Goal: Check status: Check status

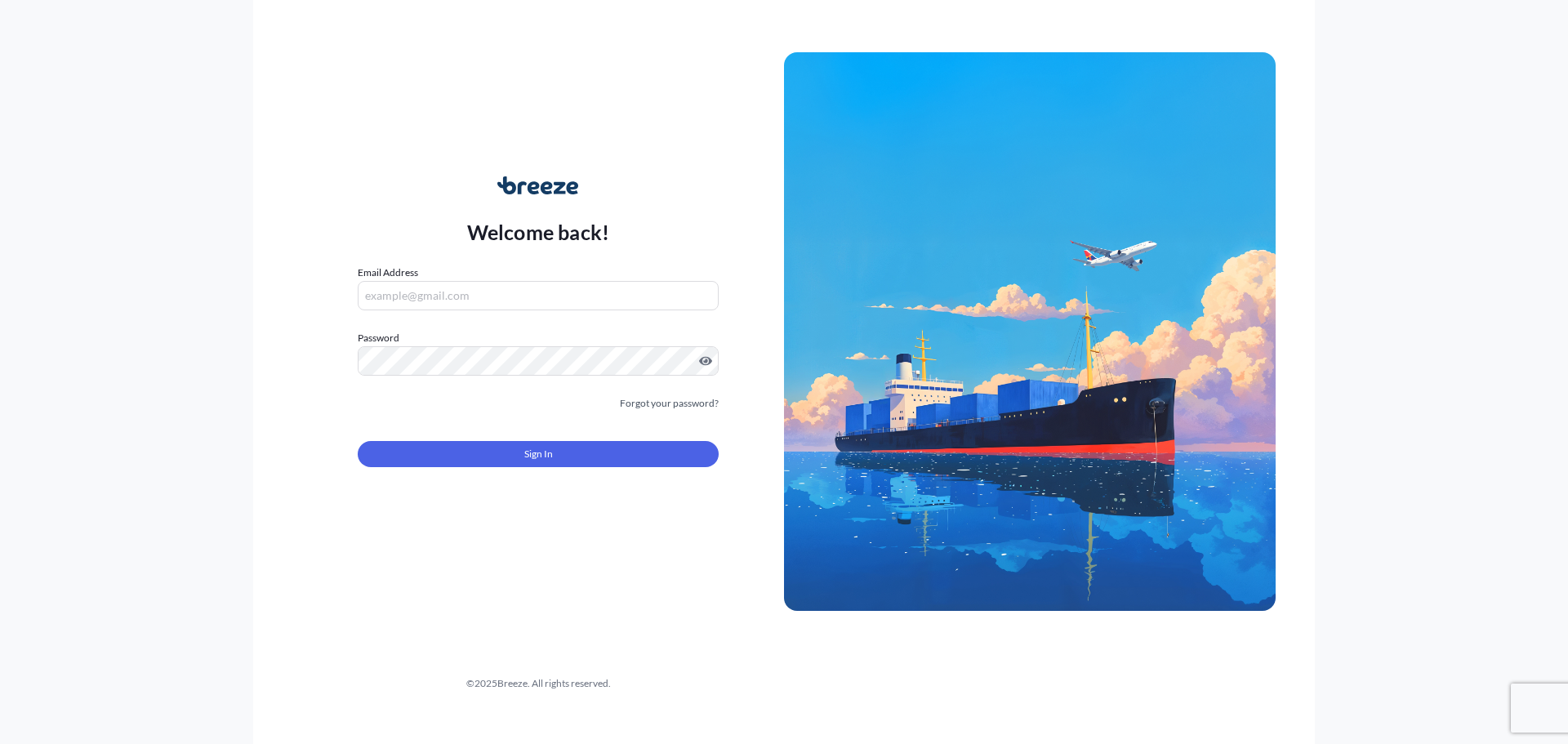
click at [507, 296] on input "Email Address" at bounding box center [538, 296] width 361 height 30
click at [546, 303] on input "Email Address" at bounding box center [538, 296] width 361 height 30
type input "s"
type input "[EMAIL_ADDRESS][DOMAIN_NAME]"
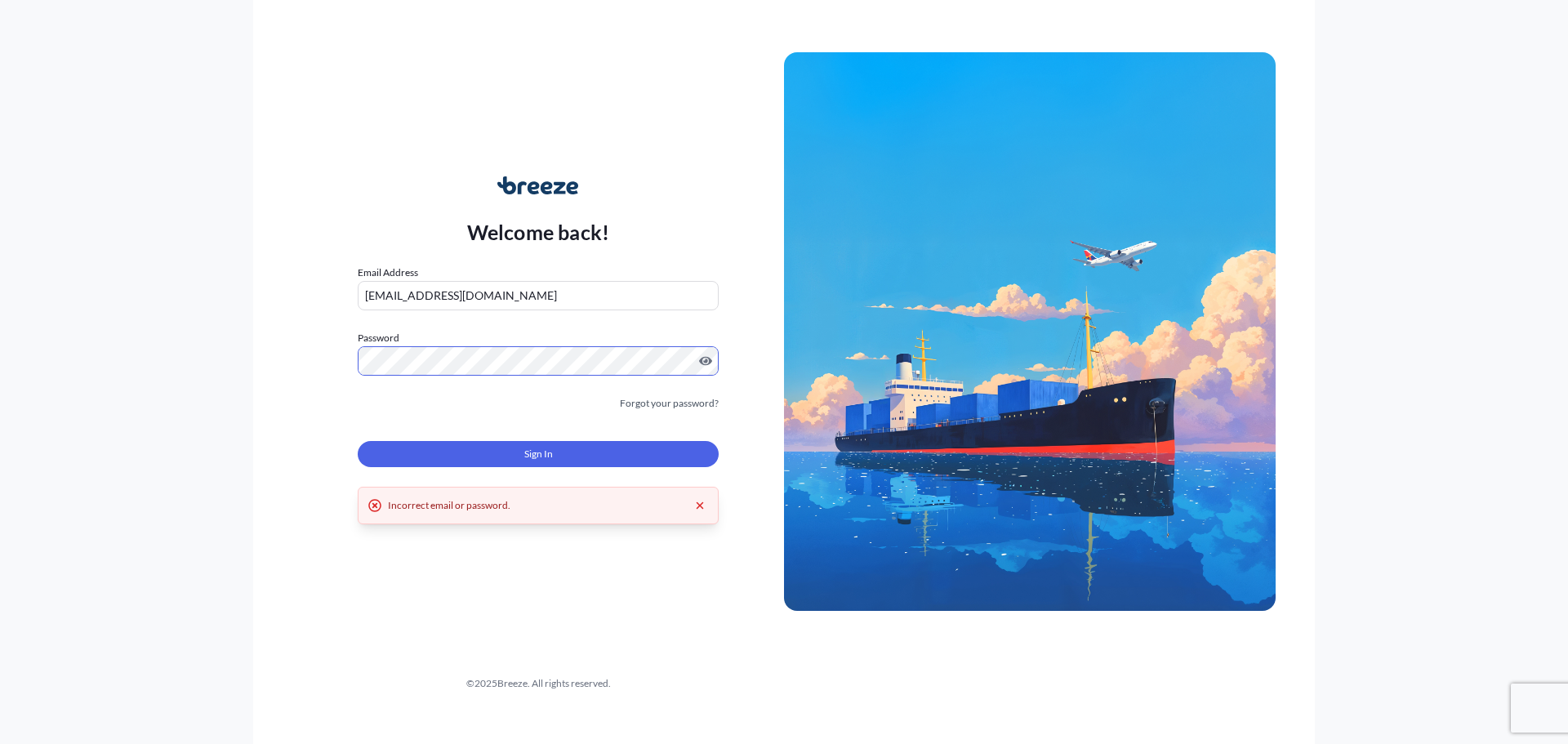
click at [309, 343] on div "Welcome back! Email Address [EMAIL_ADDRESS][DOMAIN_NAME] Password Must include:…" at bounding box center [538, 331] width 492 height 375
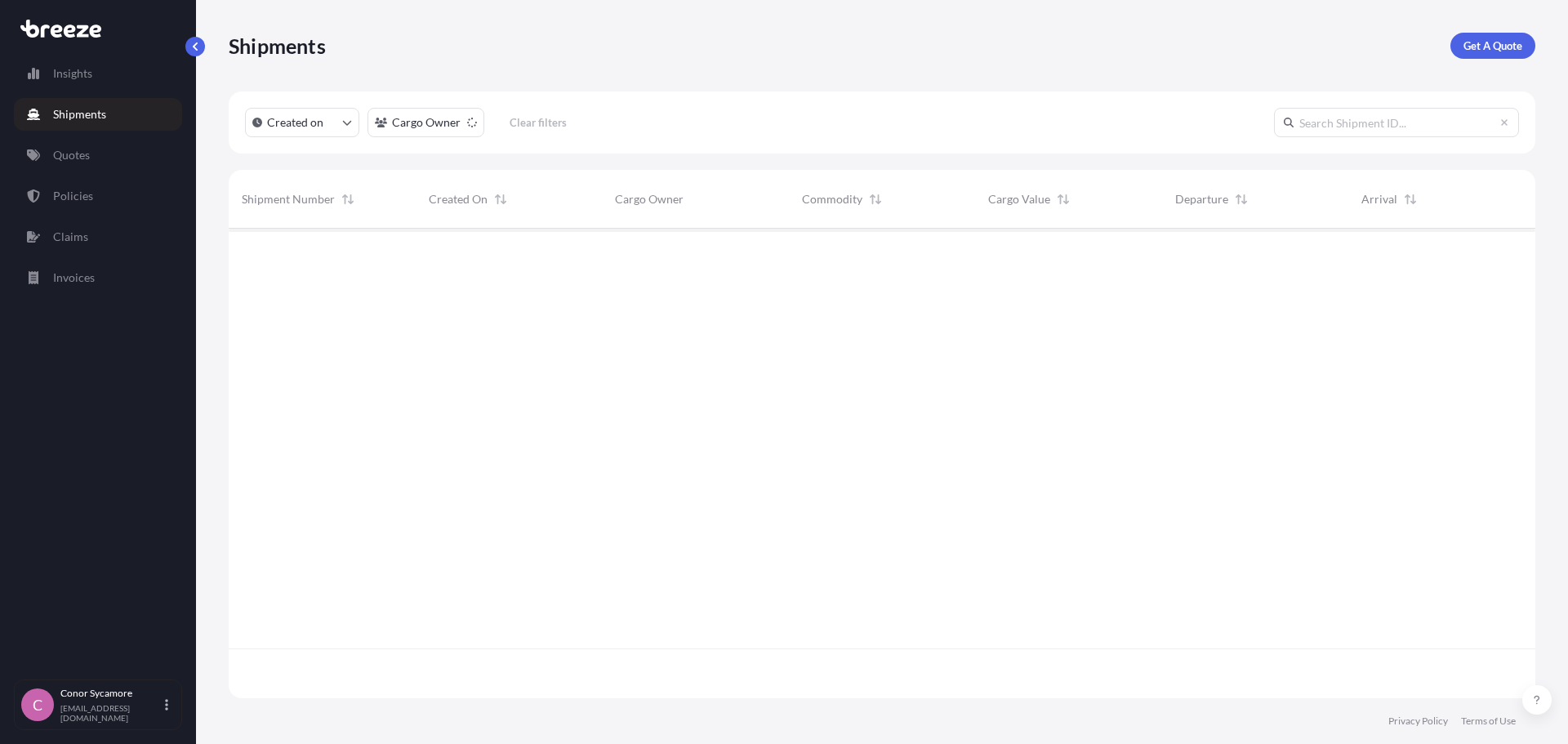
scroll to position [467, 1294]
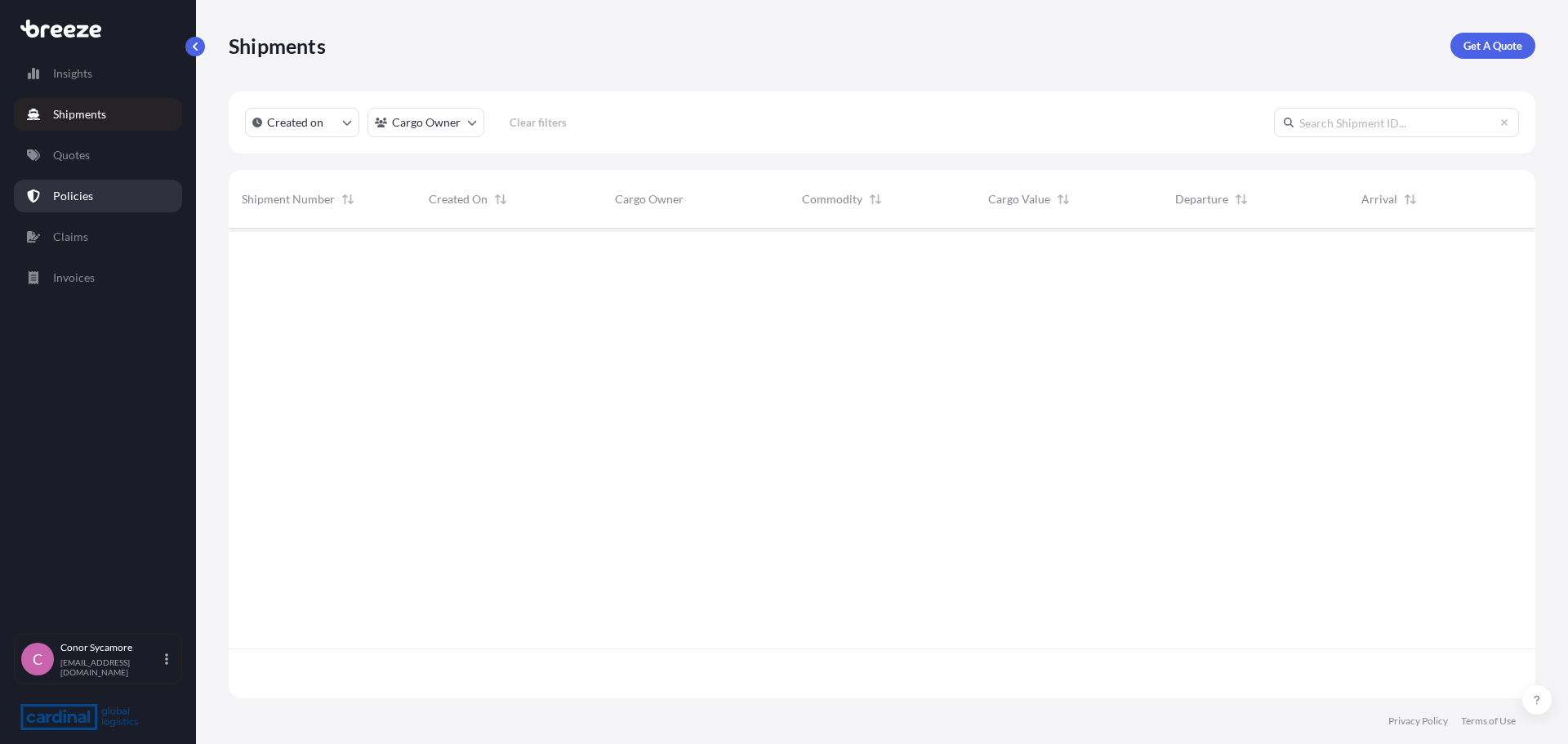
click at [94, 194] on link "Policies" at bounding box center [98, 196] width 169 height 33
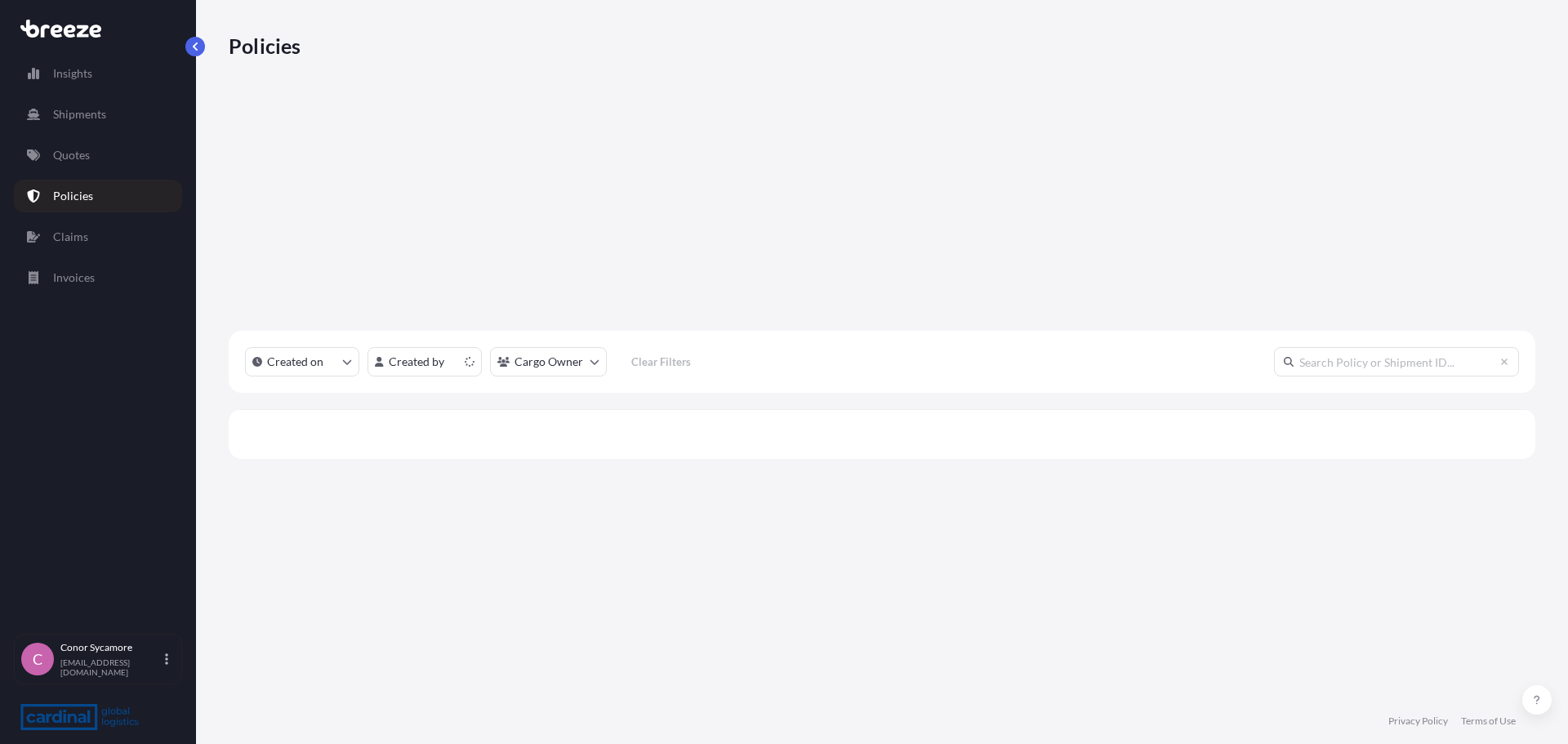
scroll to position [467, 1294]
click at [1330, 347] on input "text" at bounding box center [1396, 362] width 245 height 30
paste input "3MEO5050021"
type input "3MEO5050021"
click at [777, 468] on div "BRZ491610 [DATE] CS Conor Sycamore 3MEO5050021 Belly Button Bubble Ltd $ 28 , 1…" at bounding box center [882, 678] width 1306 height 420
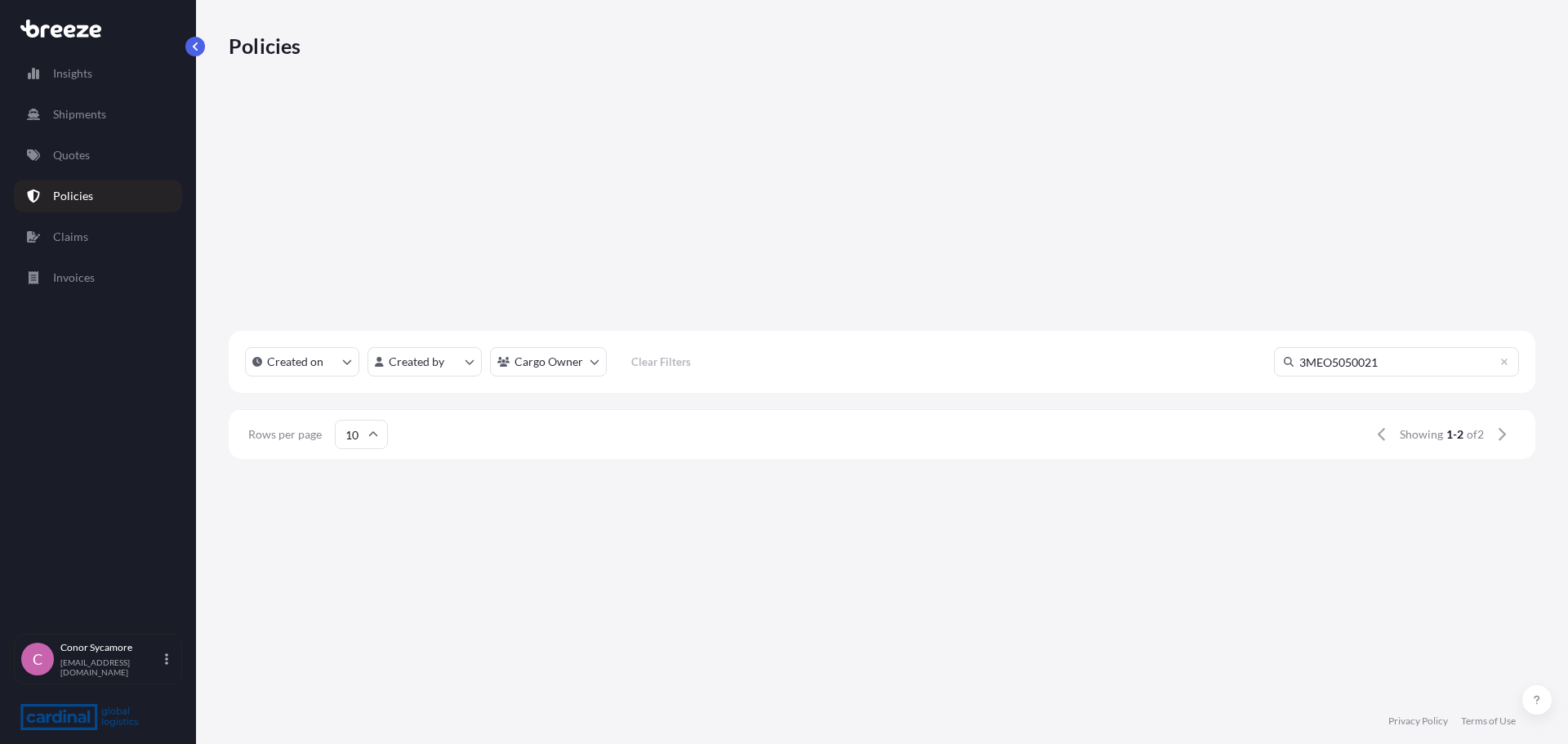
click at [355, 694] on div "$ 28 , 169 . 50" at bounding box center [298, 702] width 113 height 17
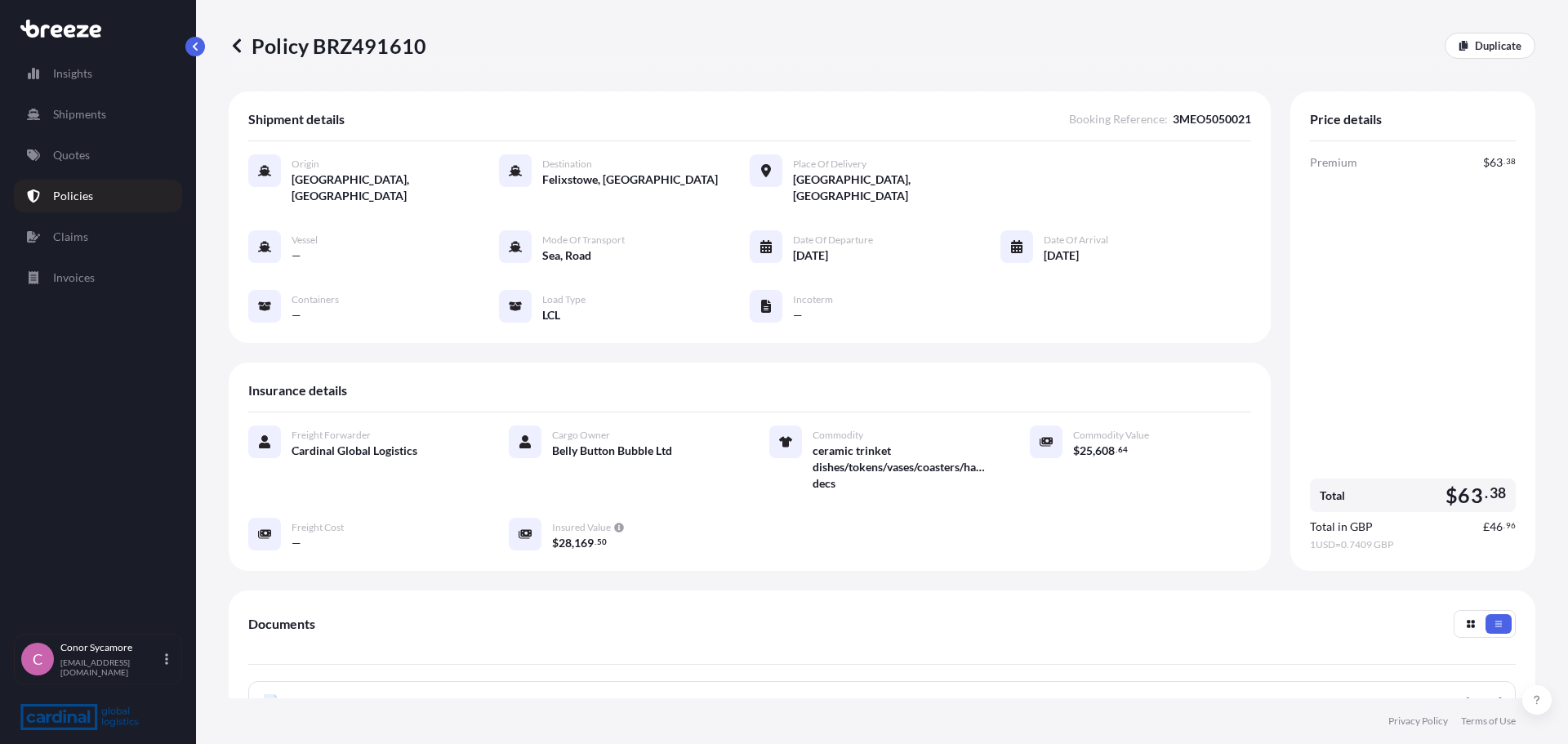
click at [363, 55] on p "Policy BRZ491610" at bounding box center [328, 46] width 197 height 26
copy p "BRZ491610"
